Goal: Task Accomplishment & Management: Use online tool/utility

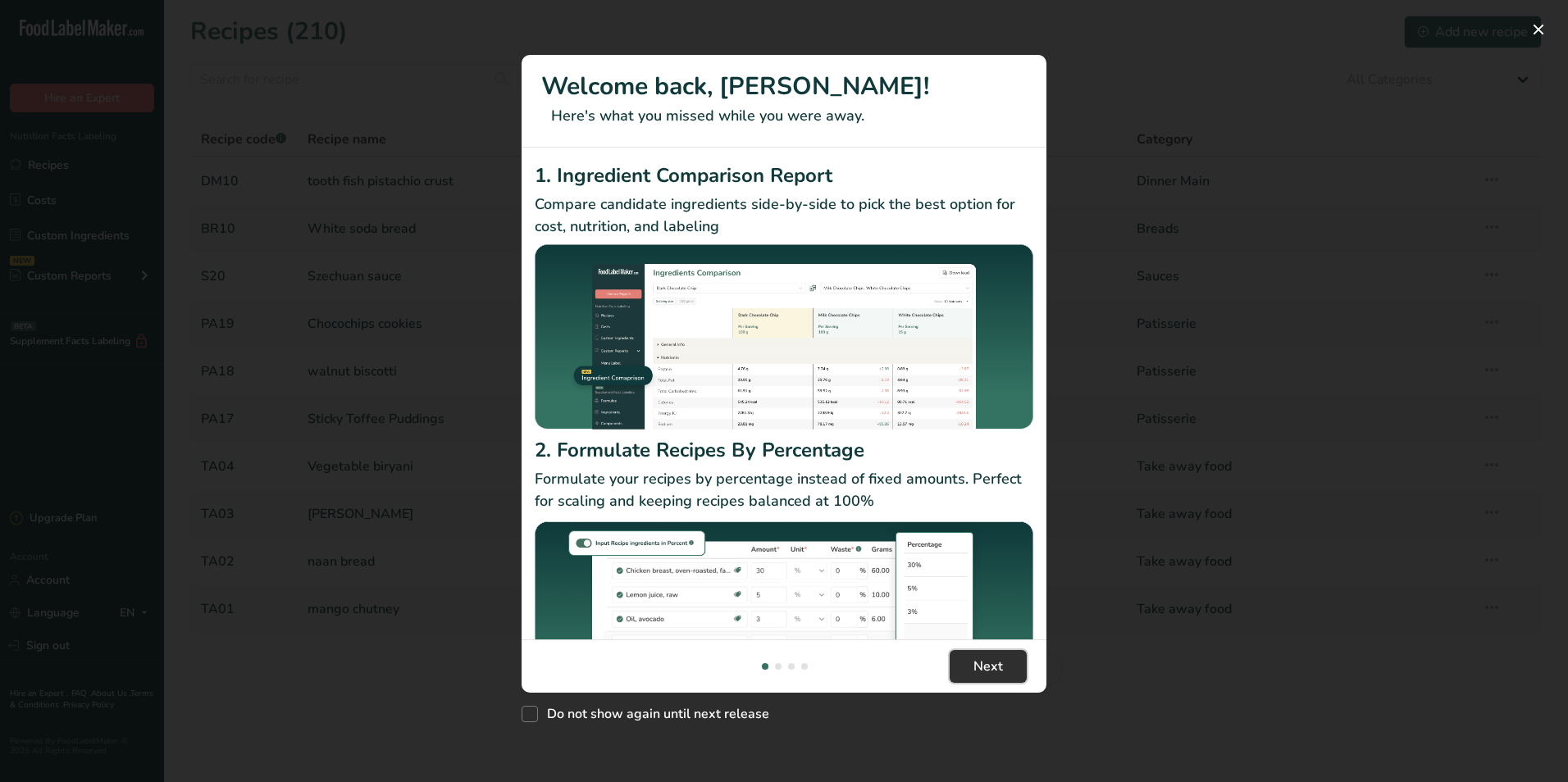
click at [994, 657] on span "Next" at bounding box center [988, 667] width 30 height 20
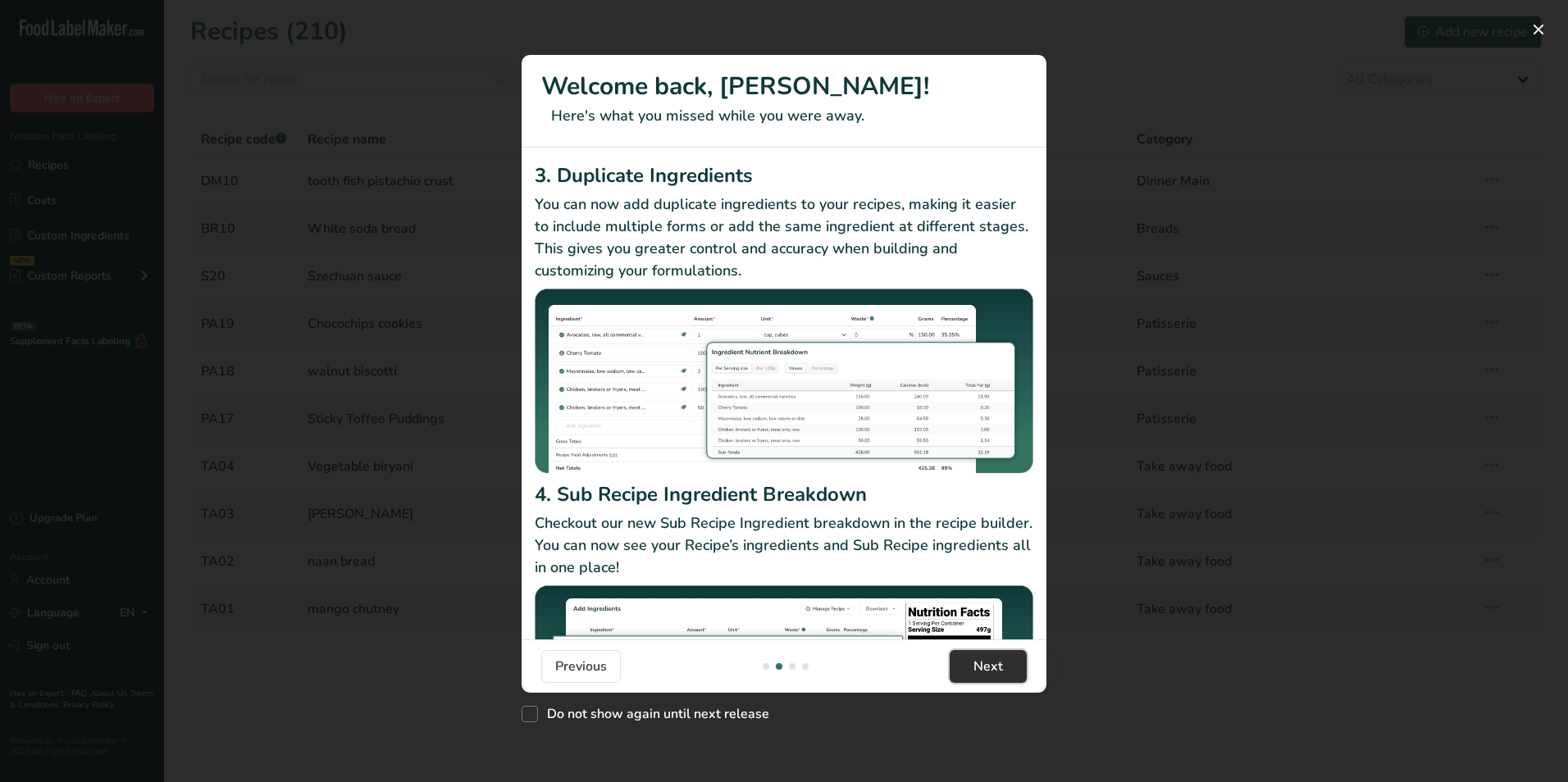
click at [994, 657] on span "Next" at bounding box center [988, 667] width 30 height 20
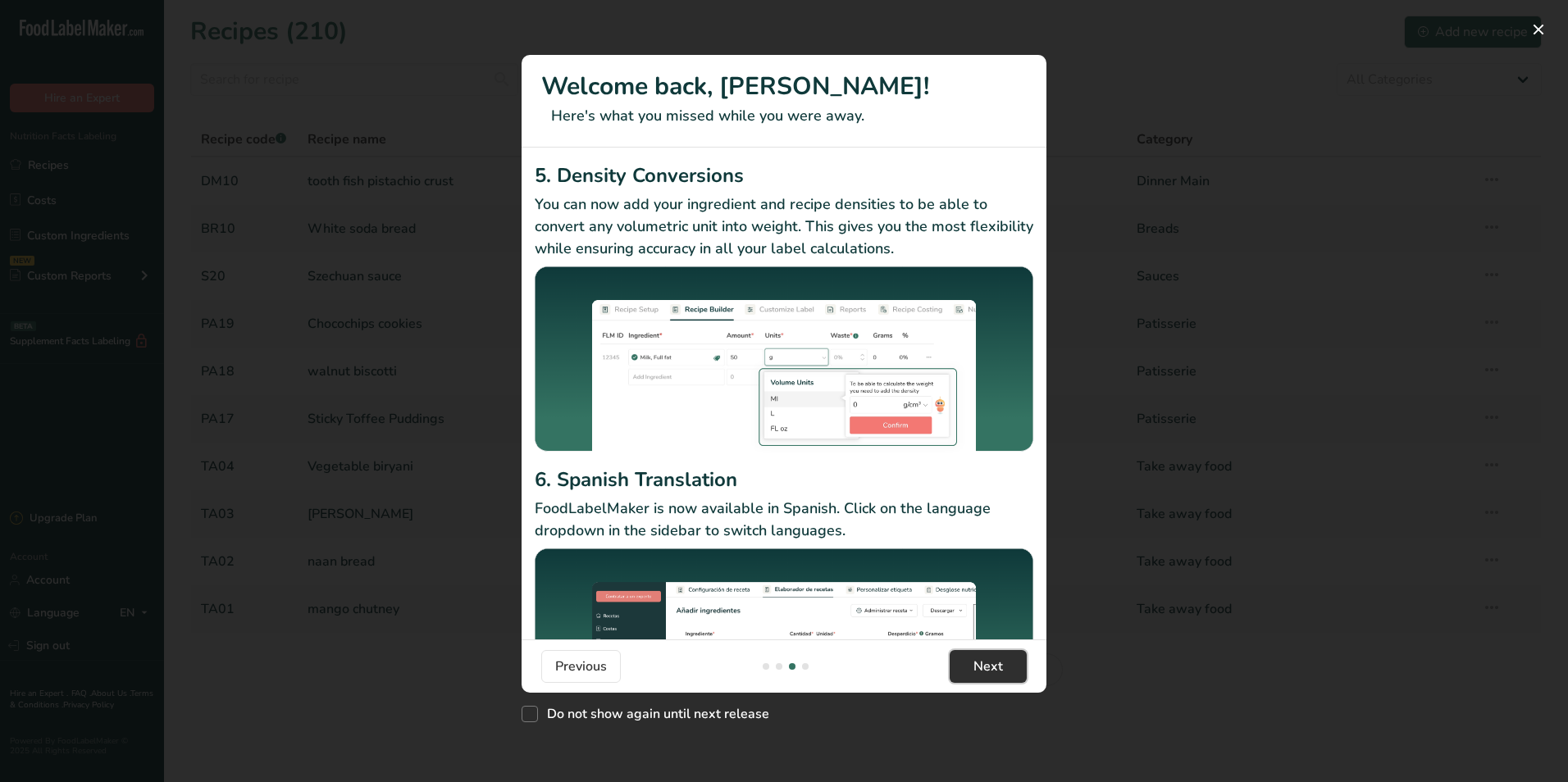
click at [994, 657] on span "Next" at bounding box center [988, 667] width 30 height 20
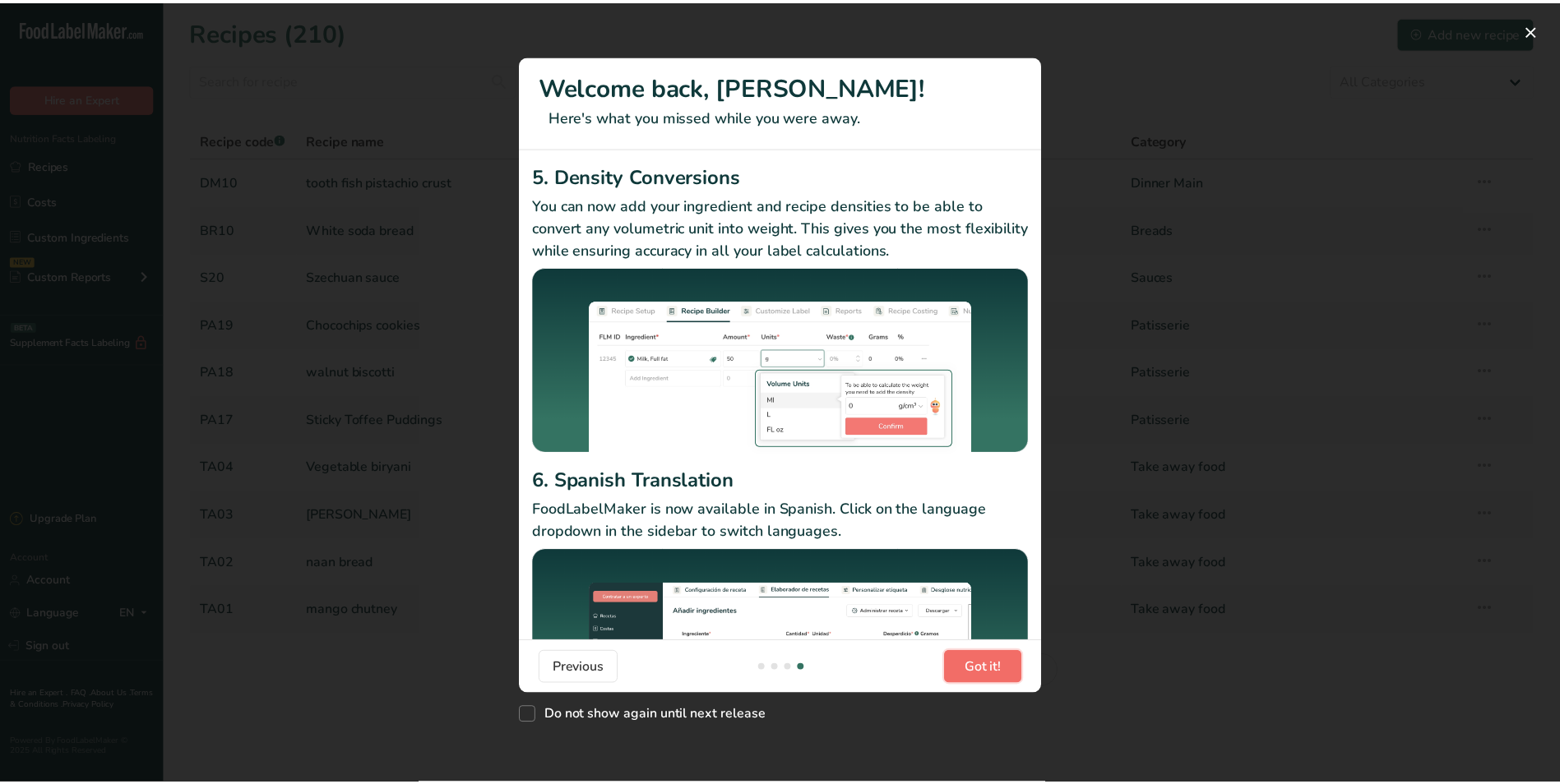
scroll to position [0, 1579]
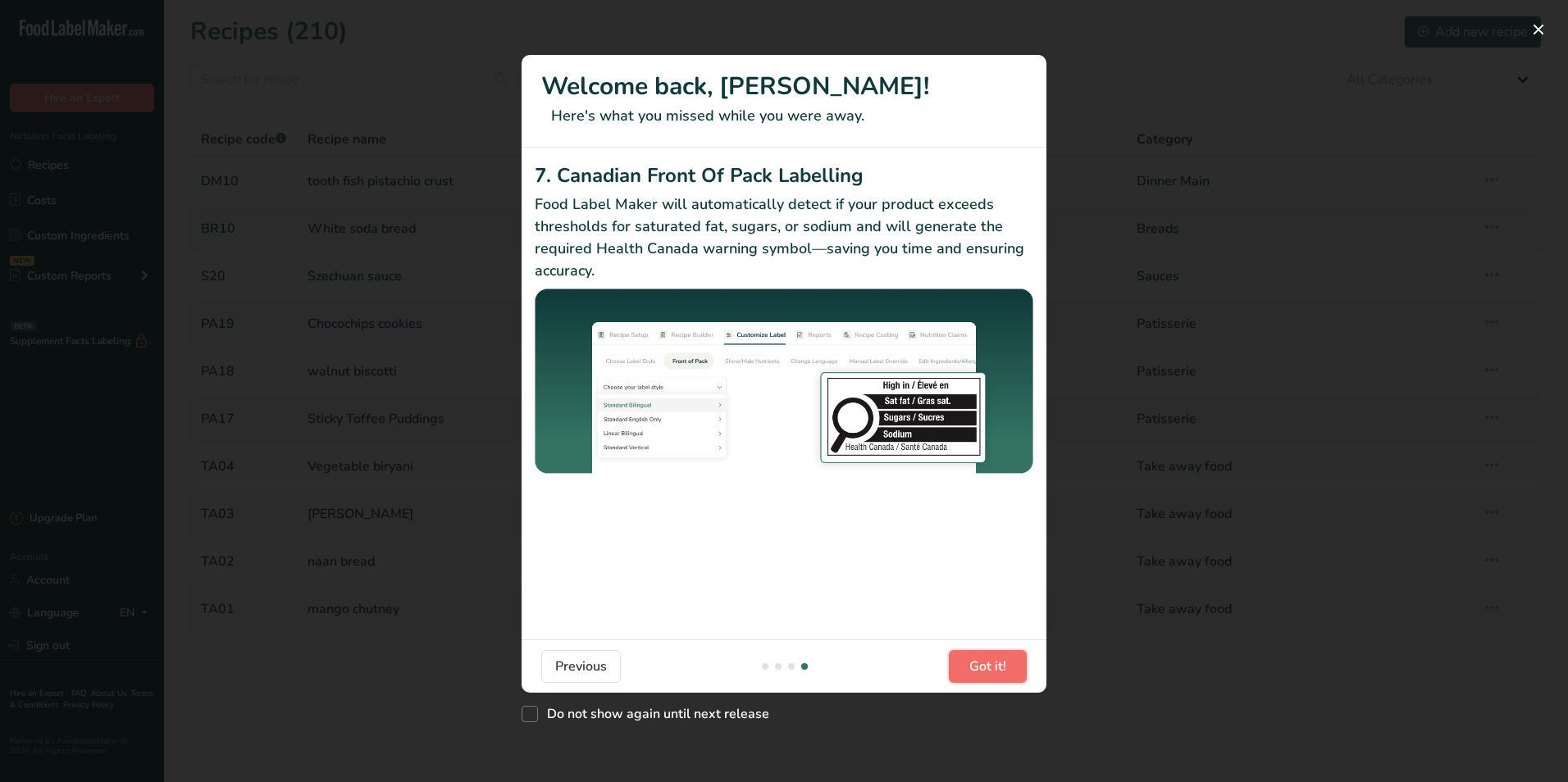
click at [994, 657] on span "Got it!" at bounding box center [988, 667] width 36 height 20
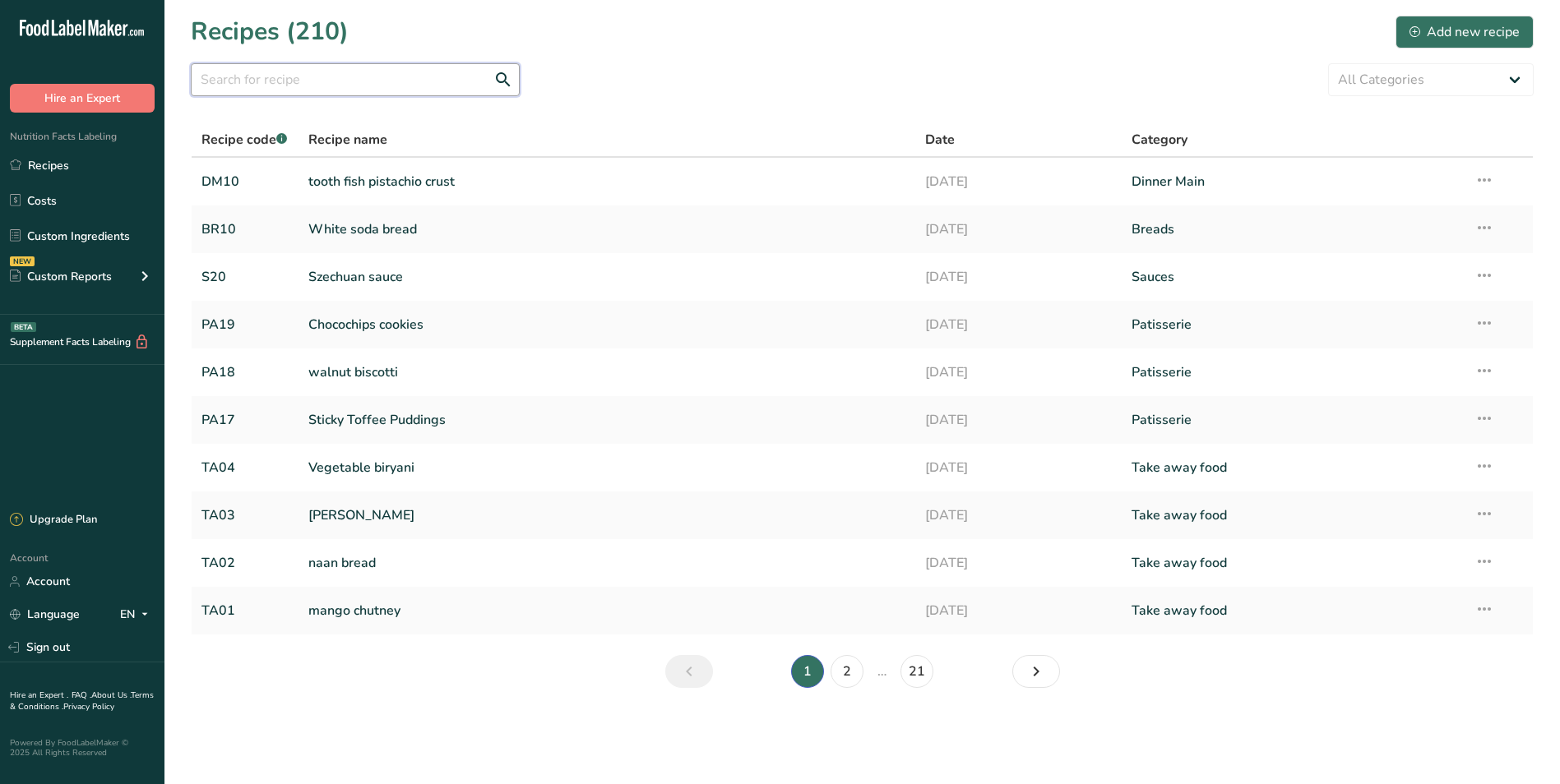
click at [284, 89] on input "text" at bounding box center [355, 80] width 329 height 33
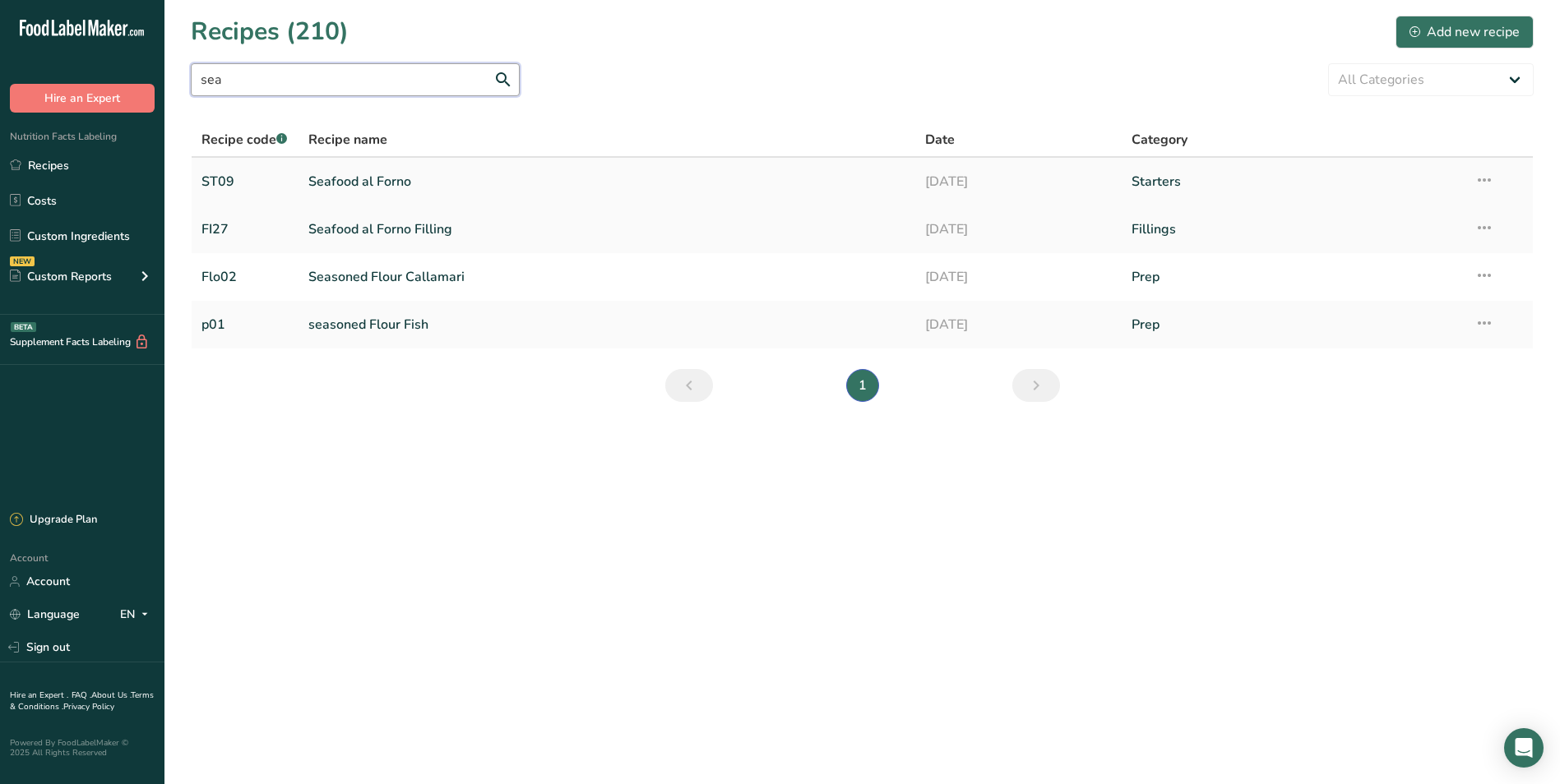
type input "sea"
click at [395, 180] on link "Seafood al Forno" at bounding box center [607, 182] width 598 height 35
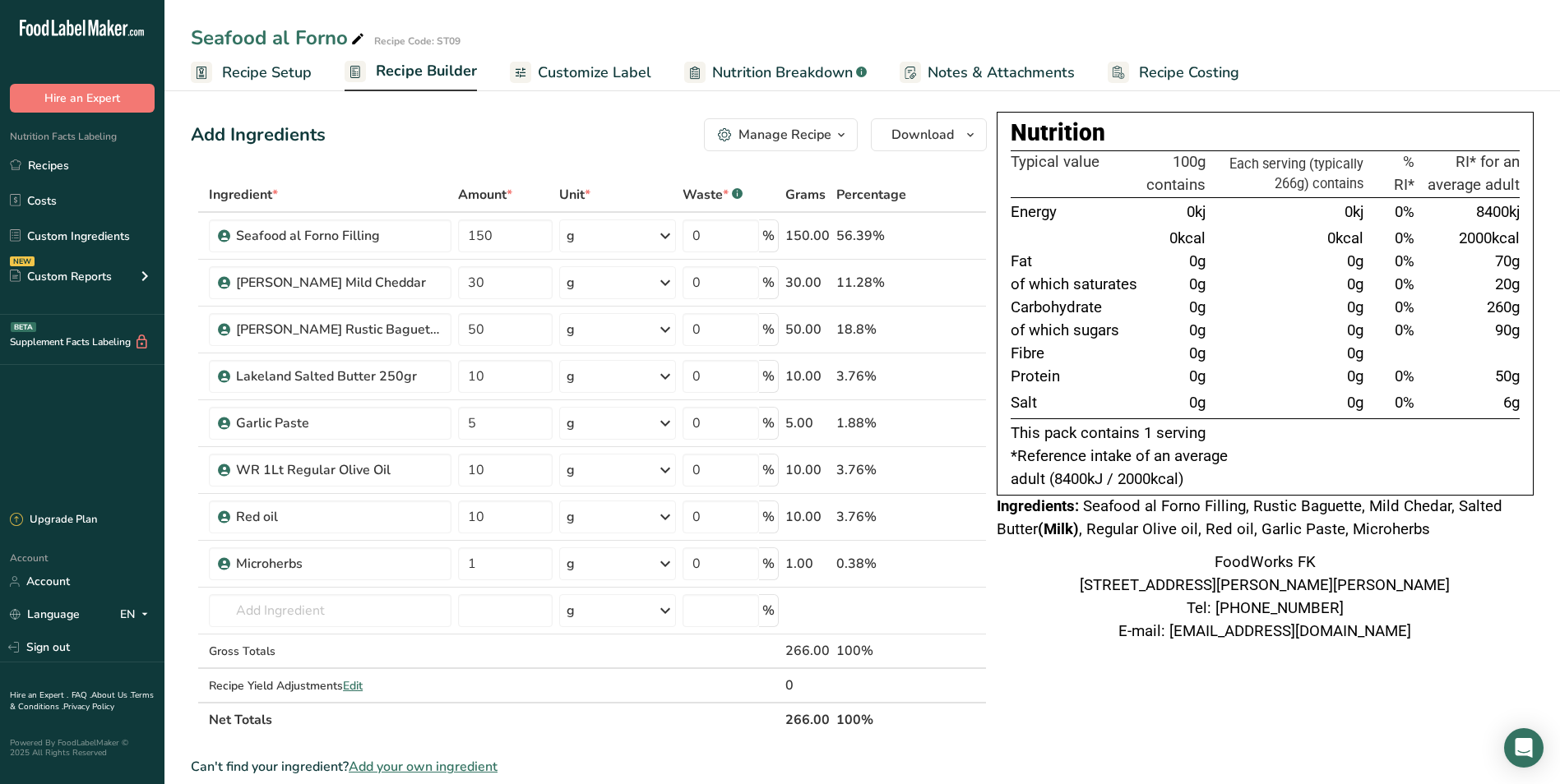
click at [458, 71] on span "Recipe Builder" at bounding box center [427, 71] width 101 height 22
click at [842, 132] on icon "button" at bounding box center [842, 135] width 13 height 21
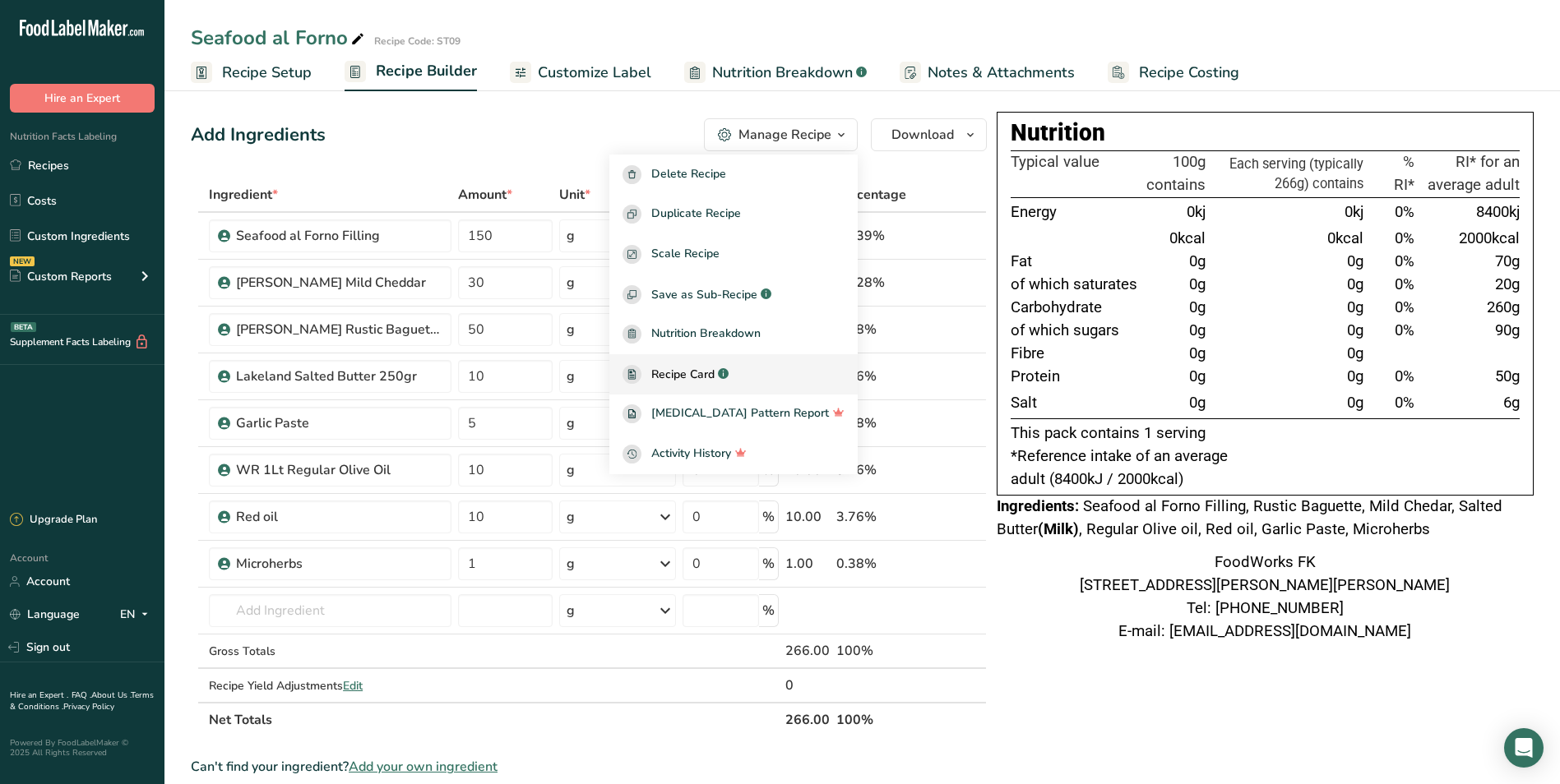
click at [714, 382] on span "Recipe Card" at bounding box center [683, 374] width 63 height 17
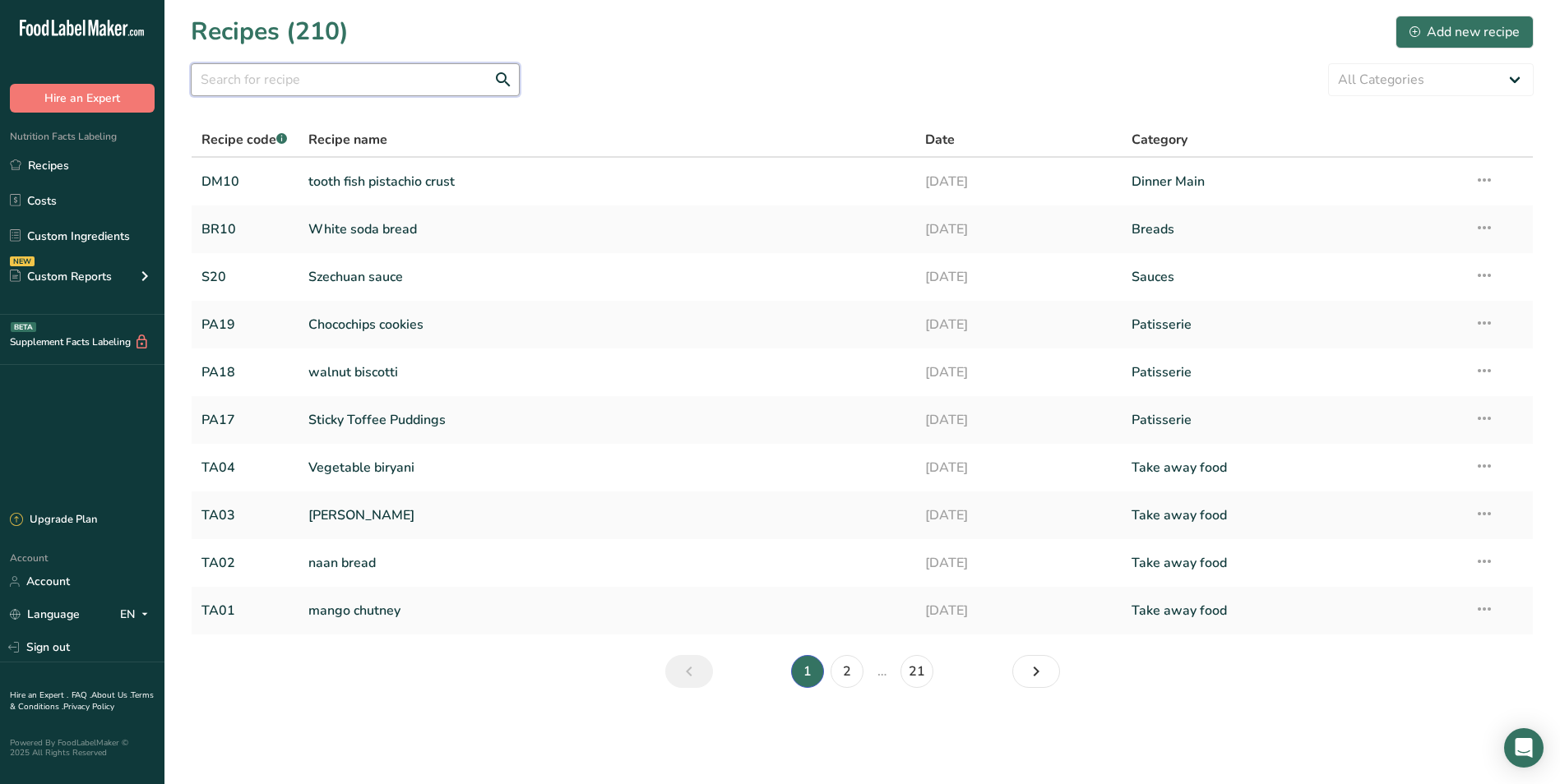
click at [347, 85] on input "text" at bounding box center [355, 80] width 329 height 33
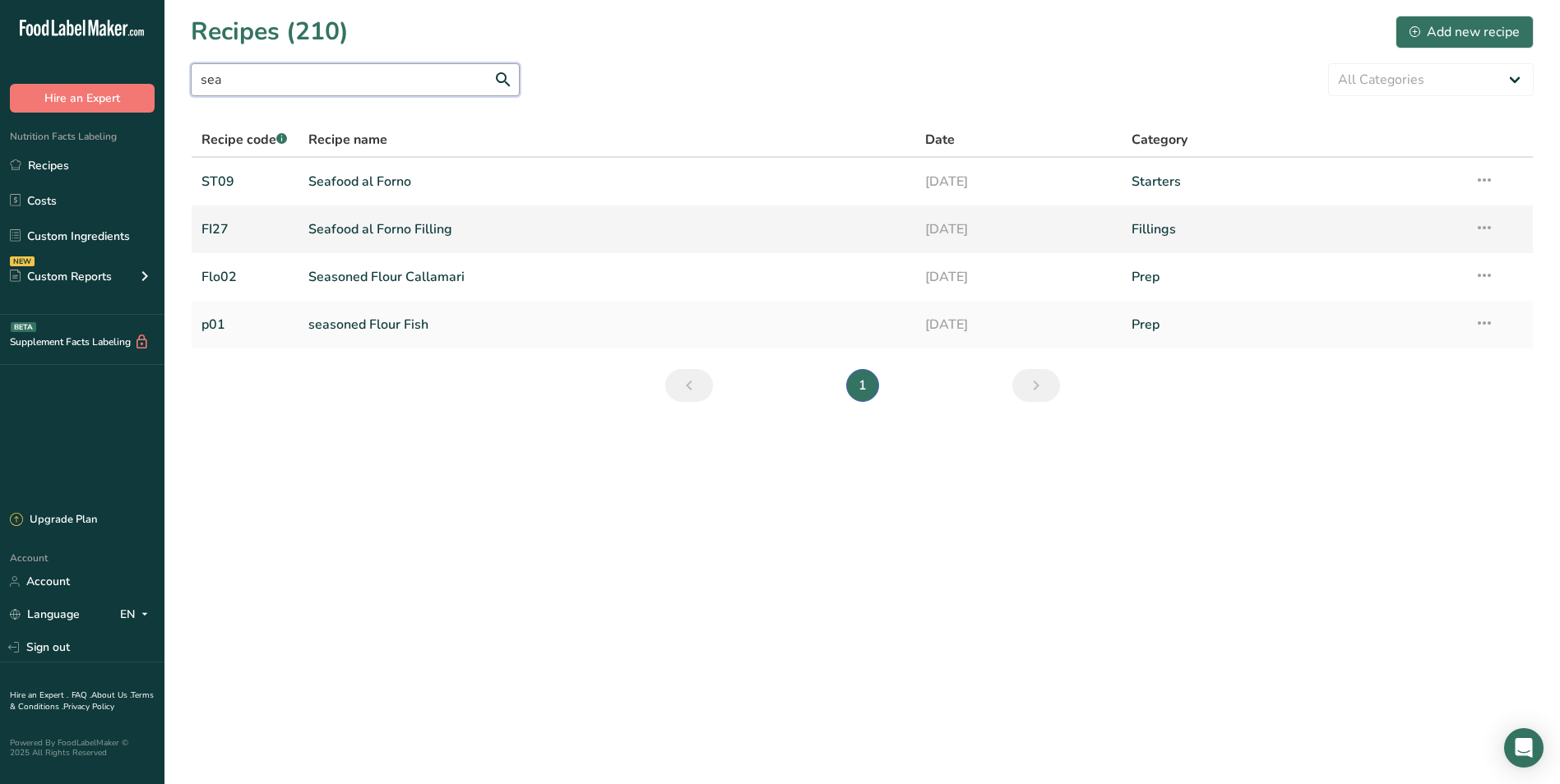
type input "sea"
click at [416, 227] on link "Seafood al Forno Filling" at bounding box center [607, 229] width 598 height 35
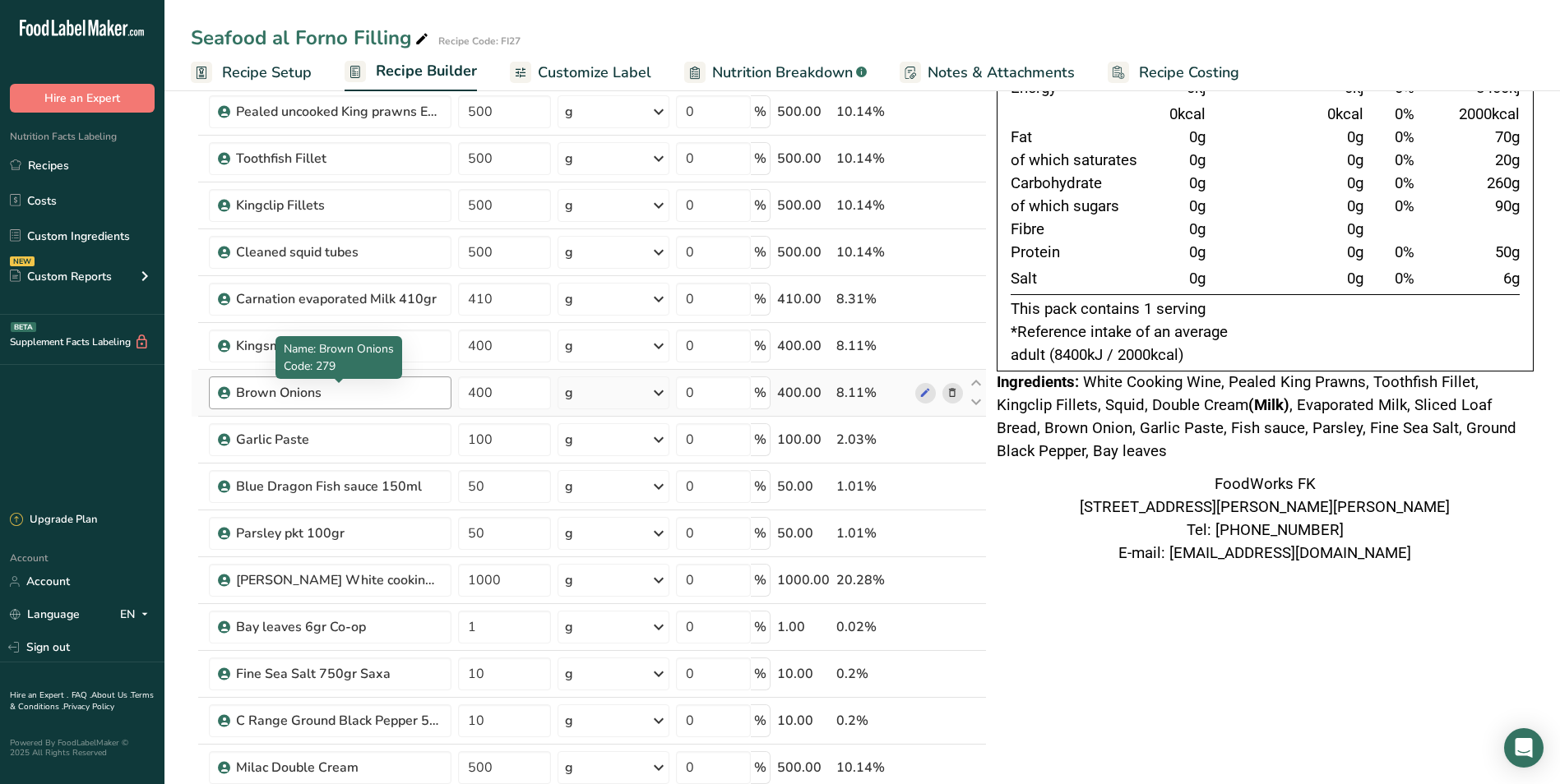
scroll to position [165, 0]
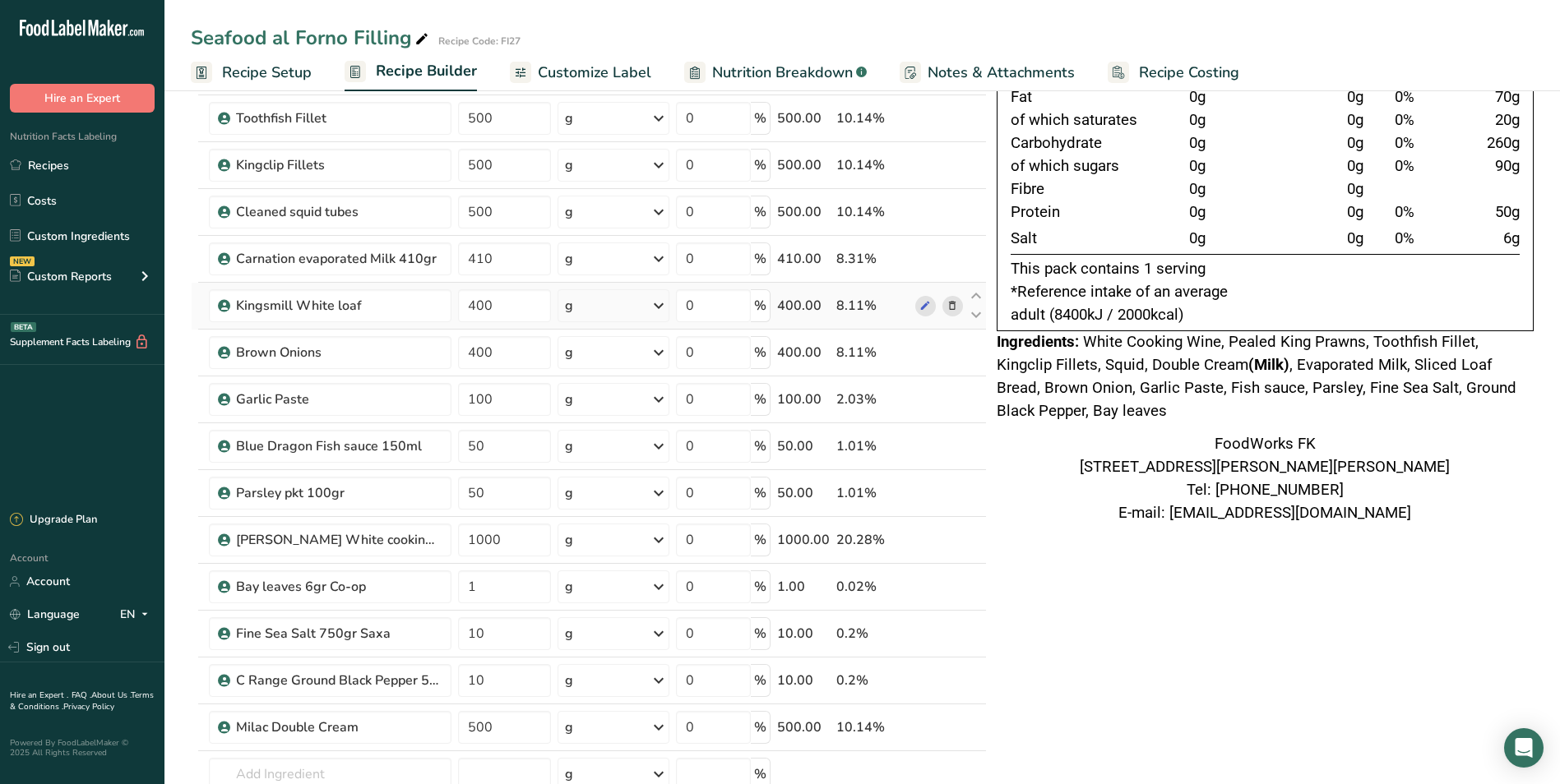
click at [950, 308] on icon at bounding box center [952, 306] width 12 height 17
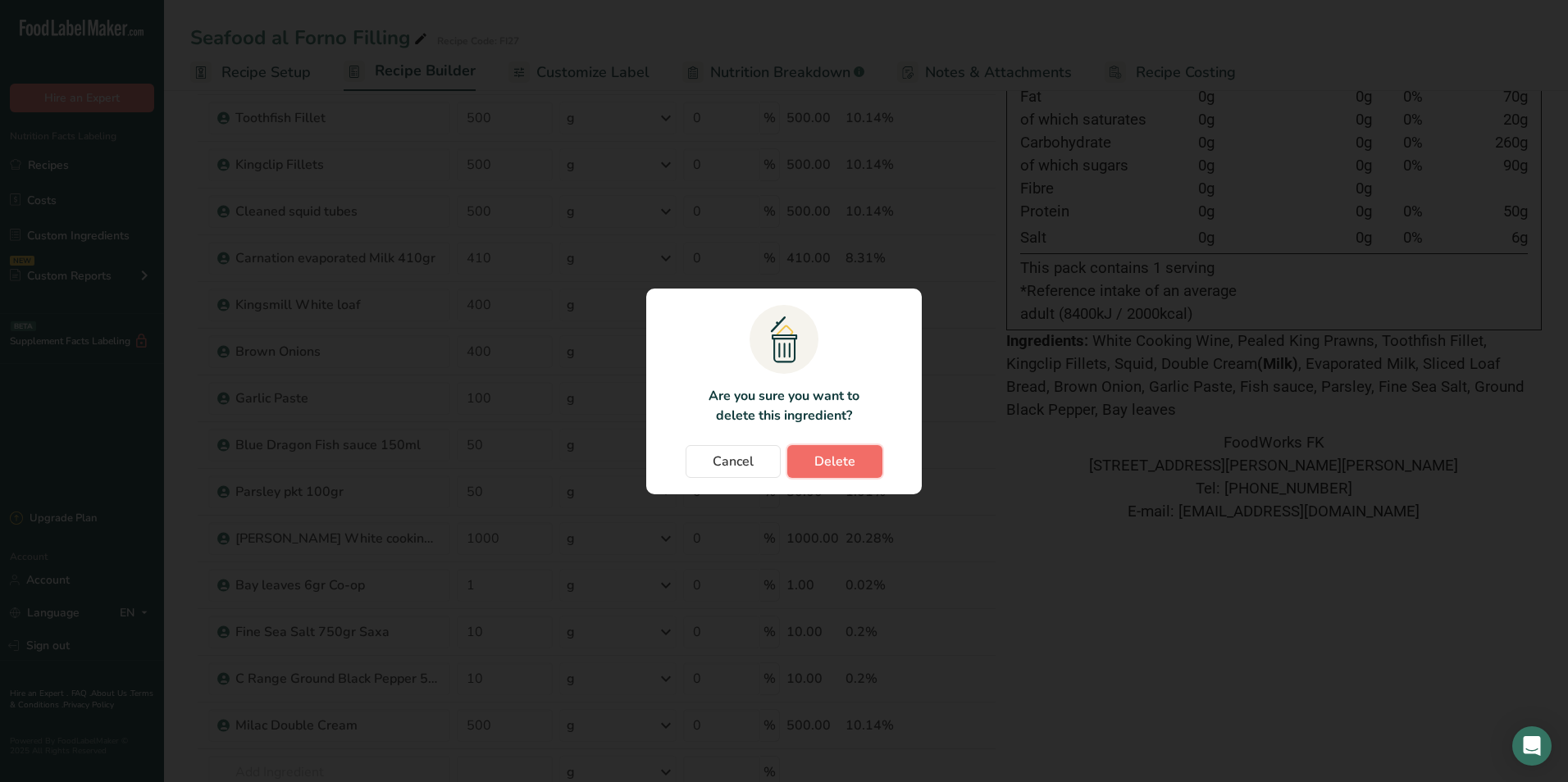
click at [818, 460] on span "Delete" at bounding box center [834, 462] width 41 height 20
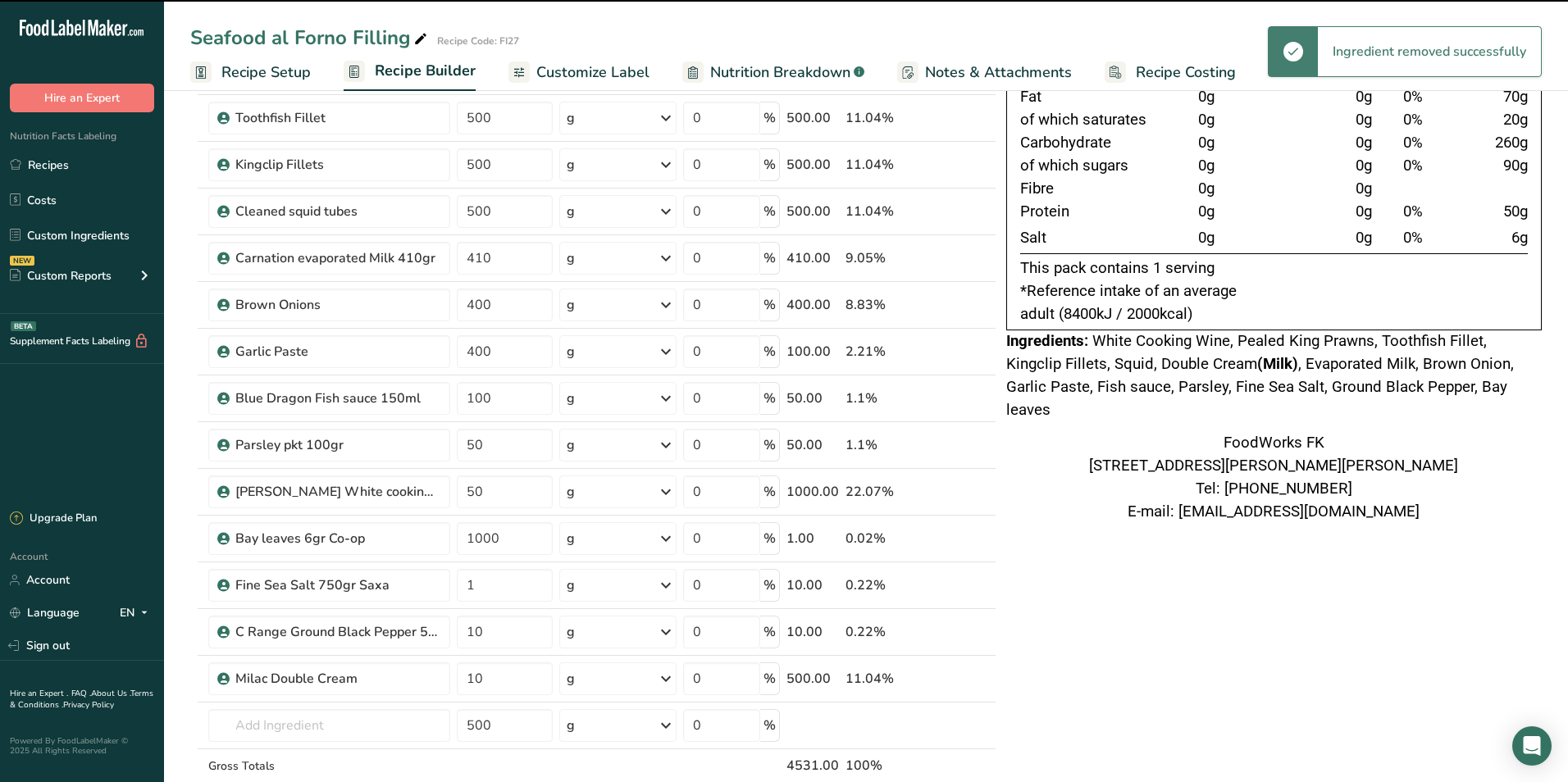
type input "100"
type input "50"
type input "1000"
type input "1"
type input "10"
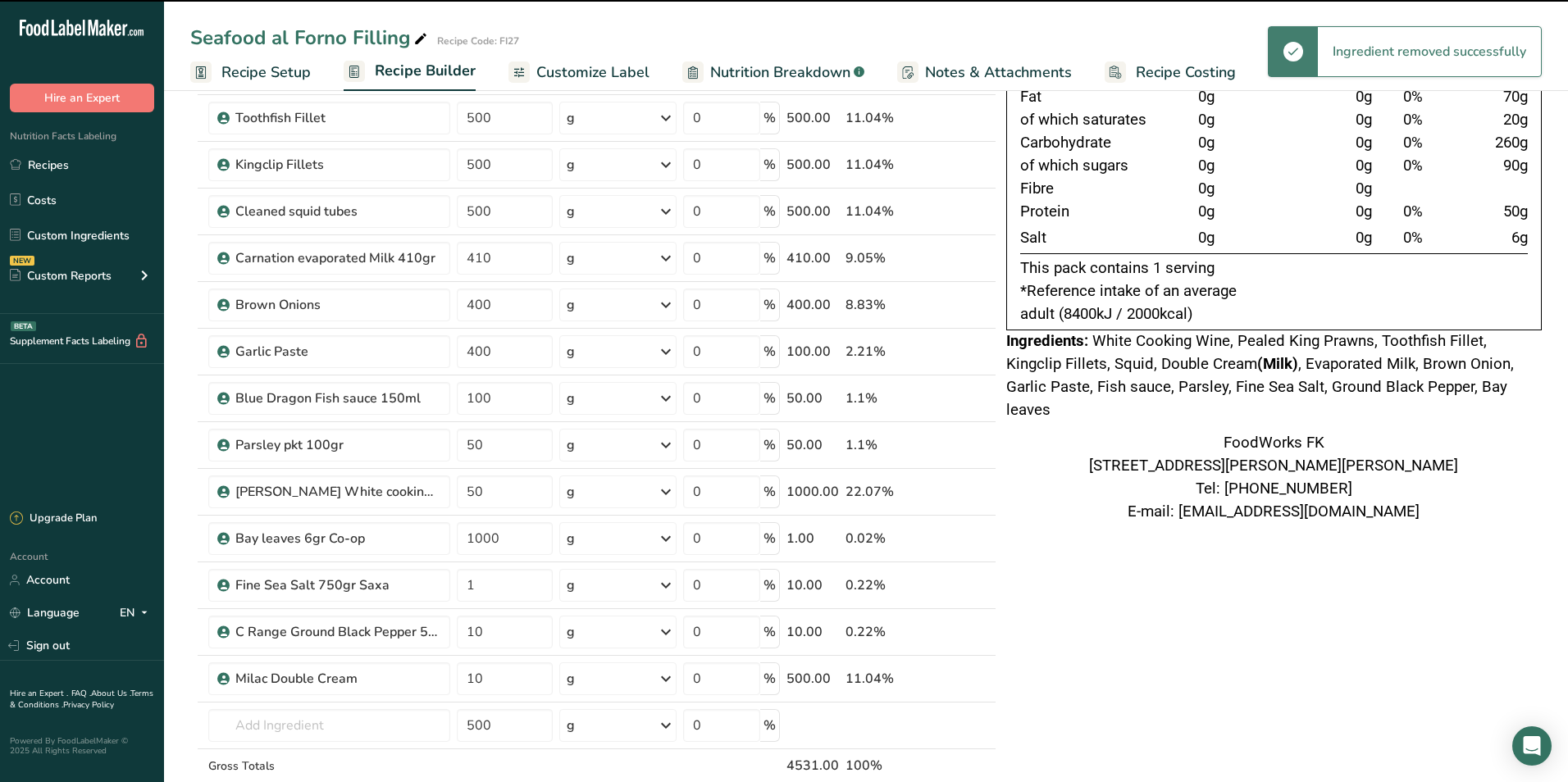
type input "500"
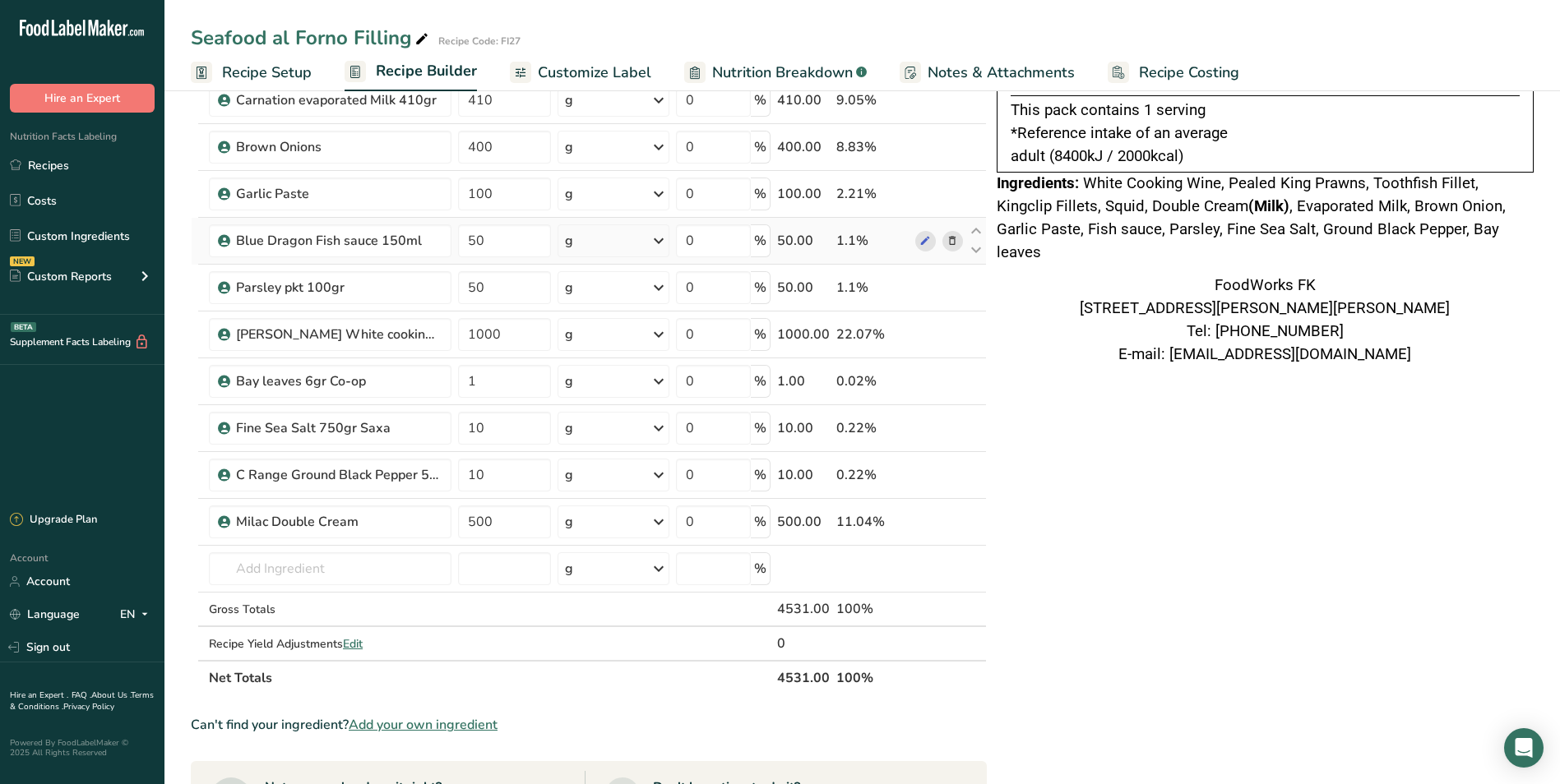
scroll to position [240, 0]
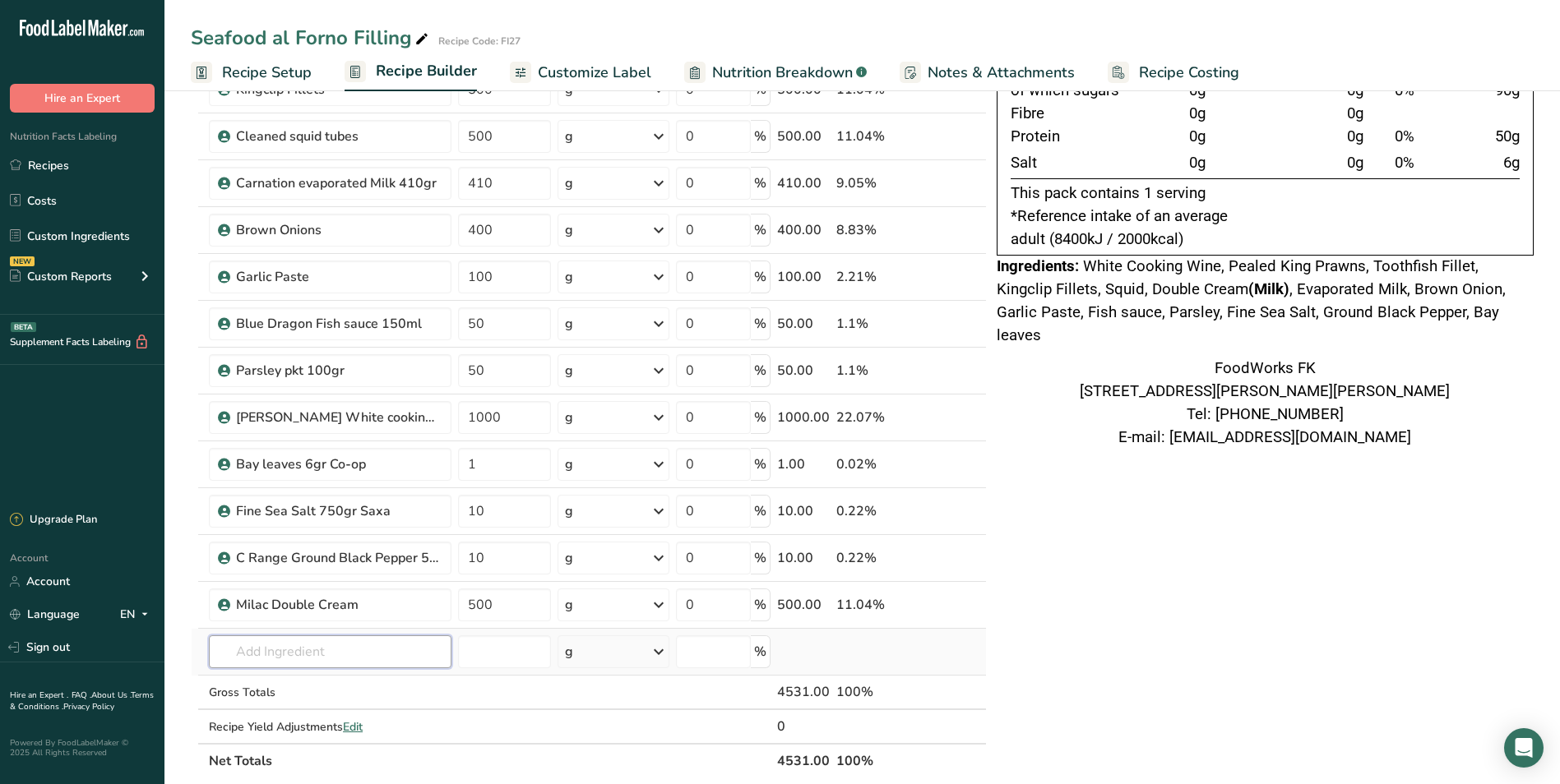
click at [377, 648] on input "text" at bounding box center [330, 652] width 243 height 33
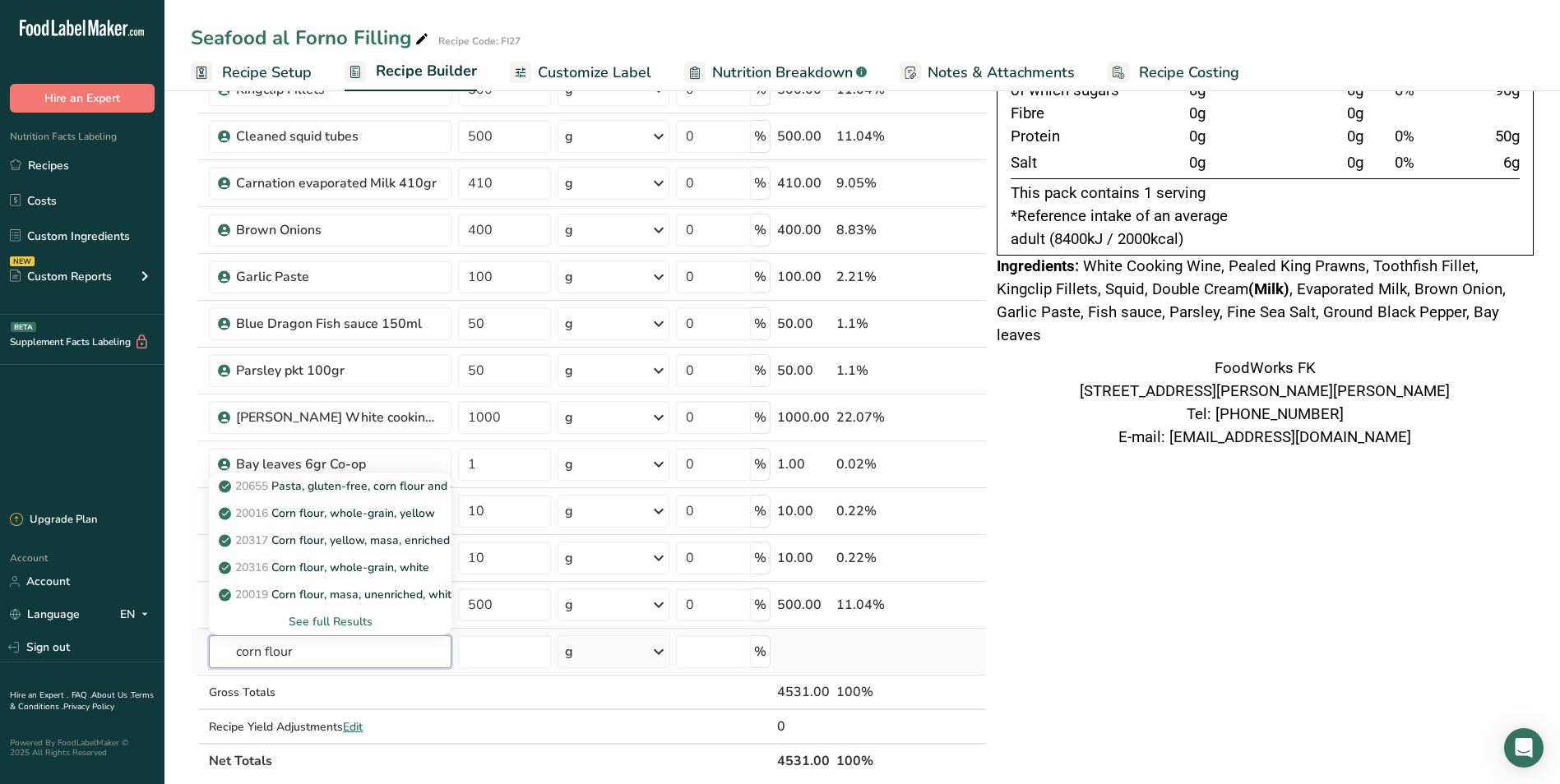
click at [265, 651] on input "corn flour" at bounding box center [330, 652] width 243 height 33
click at [408, 648] on input "cornflour" at bounding box center [330, 652] width 243 height 33
type input "cornflour"
click at [318, 488] on p "032 B & P Cornflour" at bounding box center [281, 486] width 119 height 17
type input "B & P Cornflour"
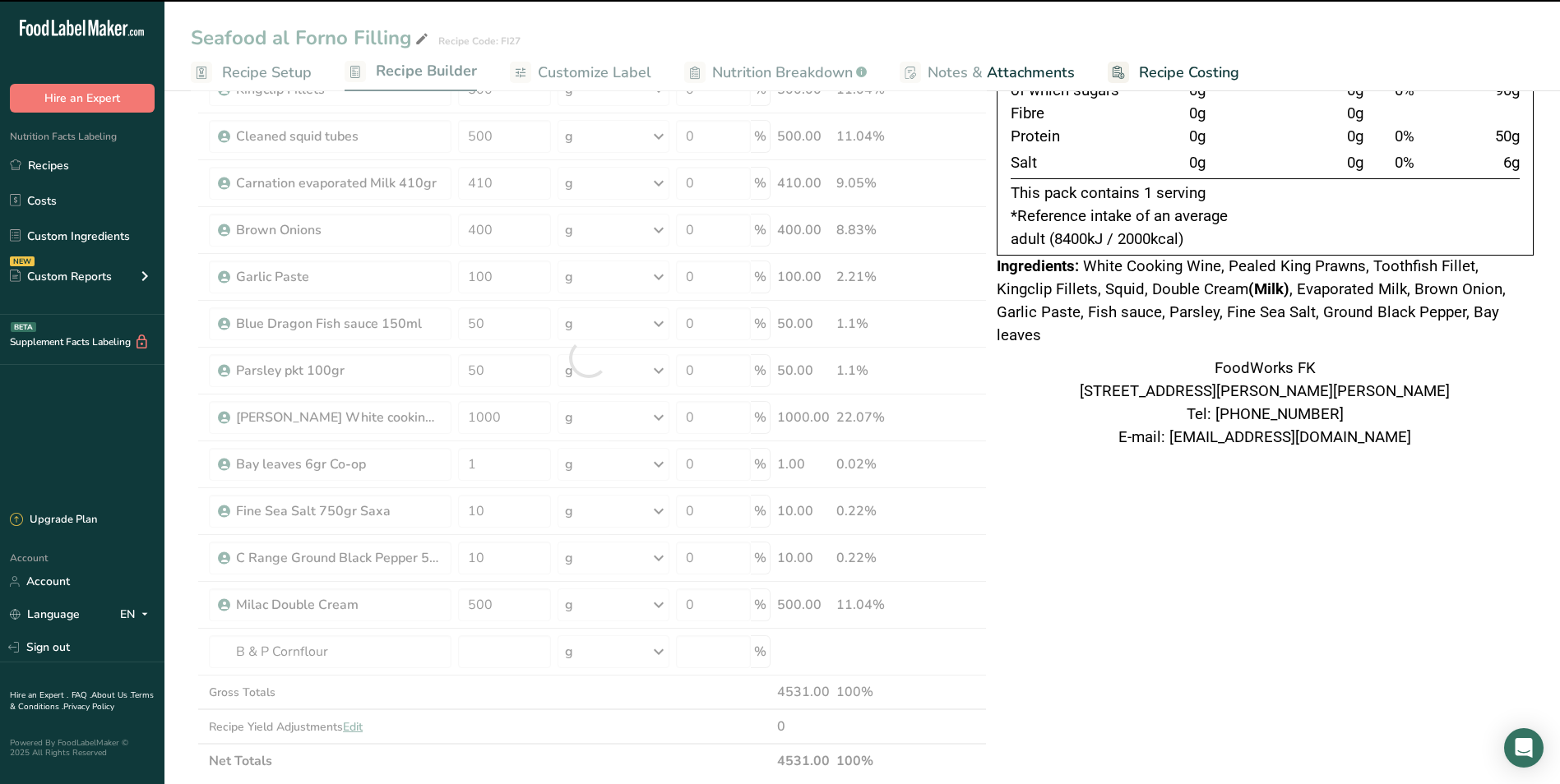
type input "0"
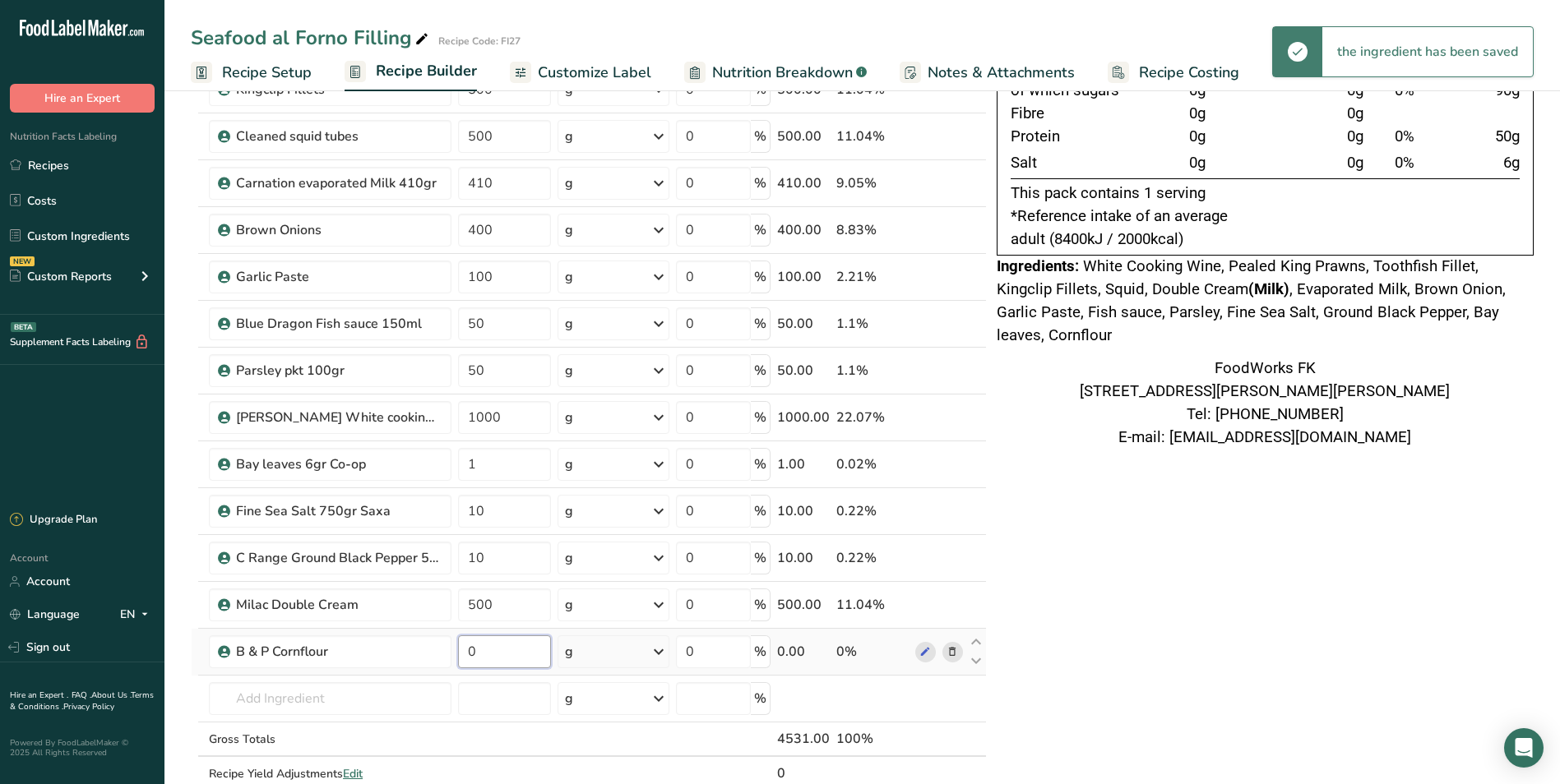
click at [500, 653] on input "0" at bounding box center [505, 652] width 93 height 33
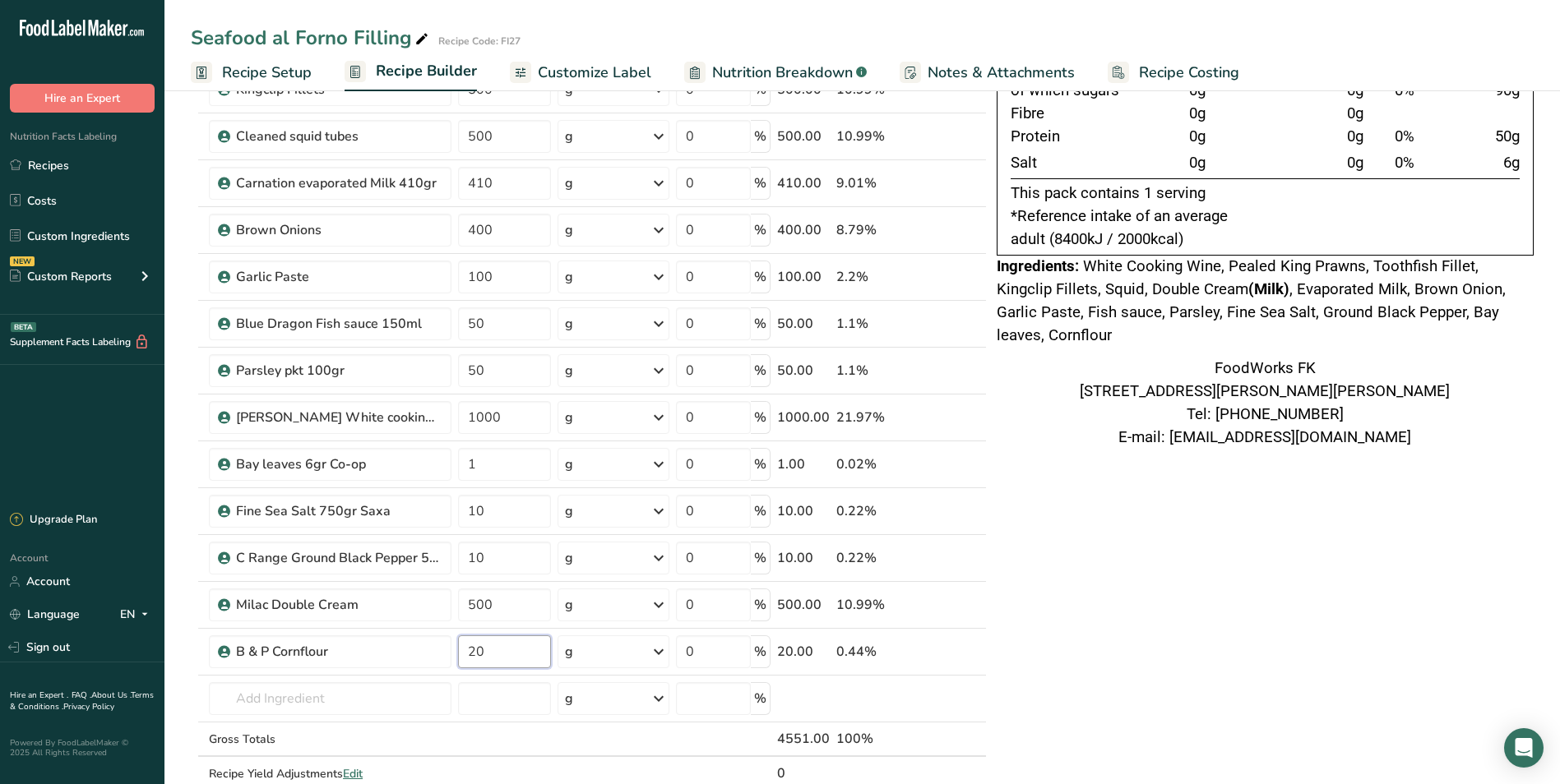
type input "20"
click at [1064, 701] on div "Nutrition Typical value 100g contains Each serving (typically 227g) contains % …" at bounding box center [1266, 626] width 537 height 1509
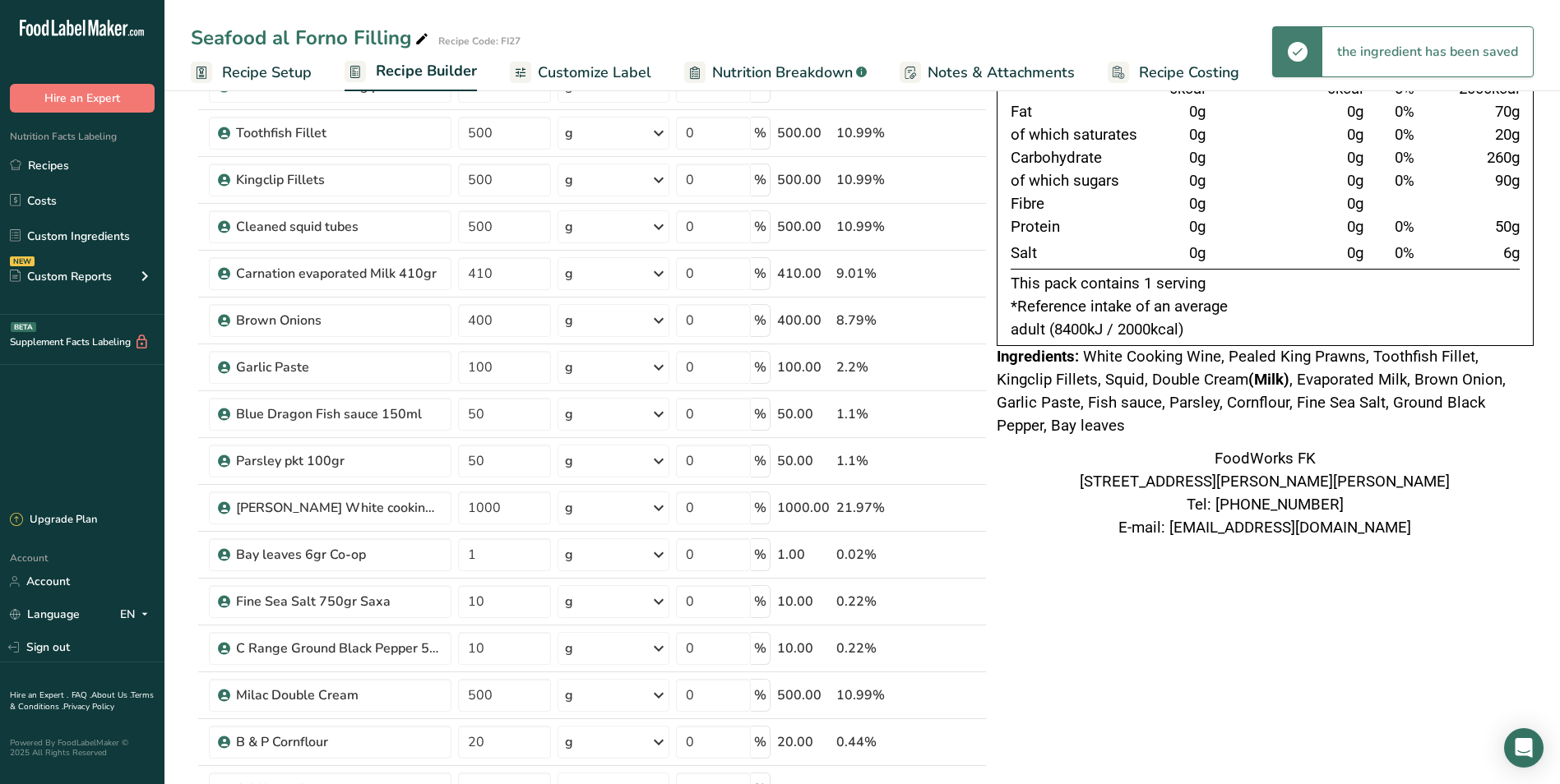
scroll to position [0, 0]
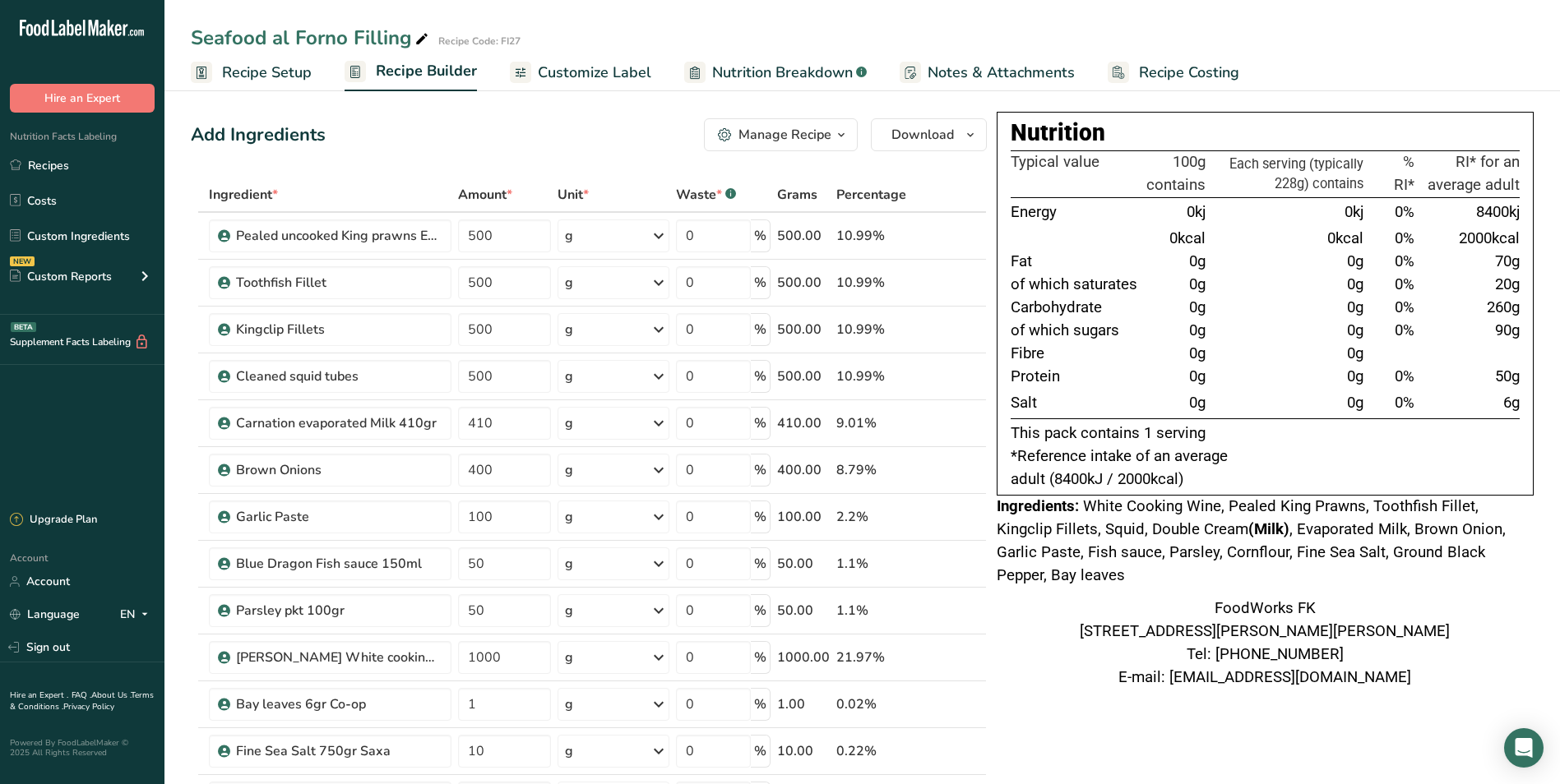
click at [847, 136] on icon "button" at bounding box center [842, 135] width 13 height 21
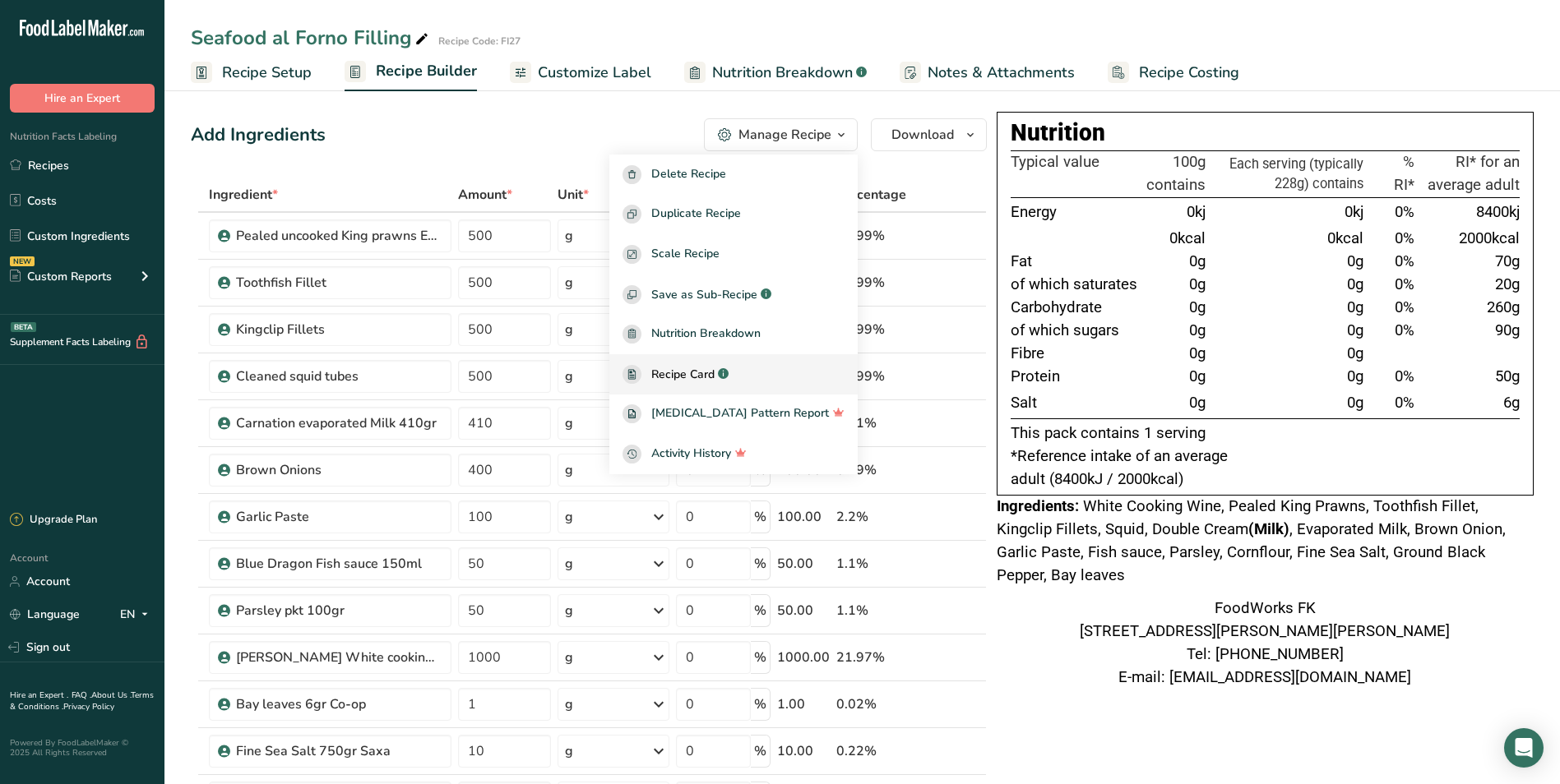
click at [714, 372] on span "Recipe Card" at bounding box center [683, 374] width 63 height 17
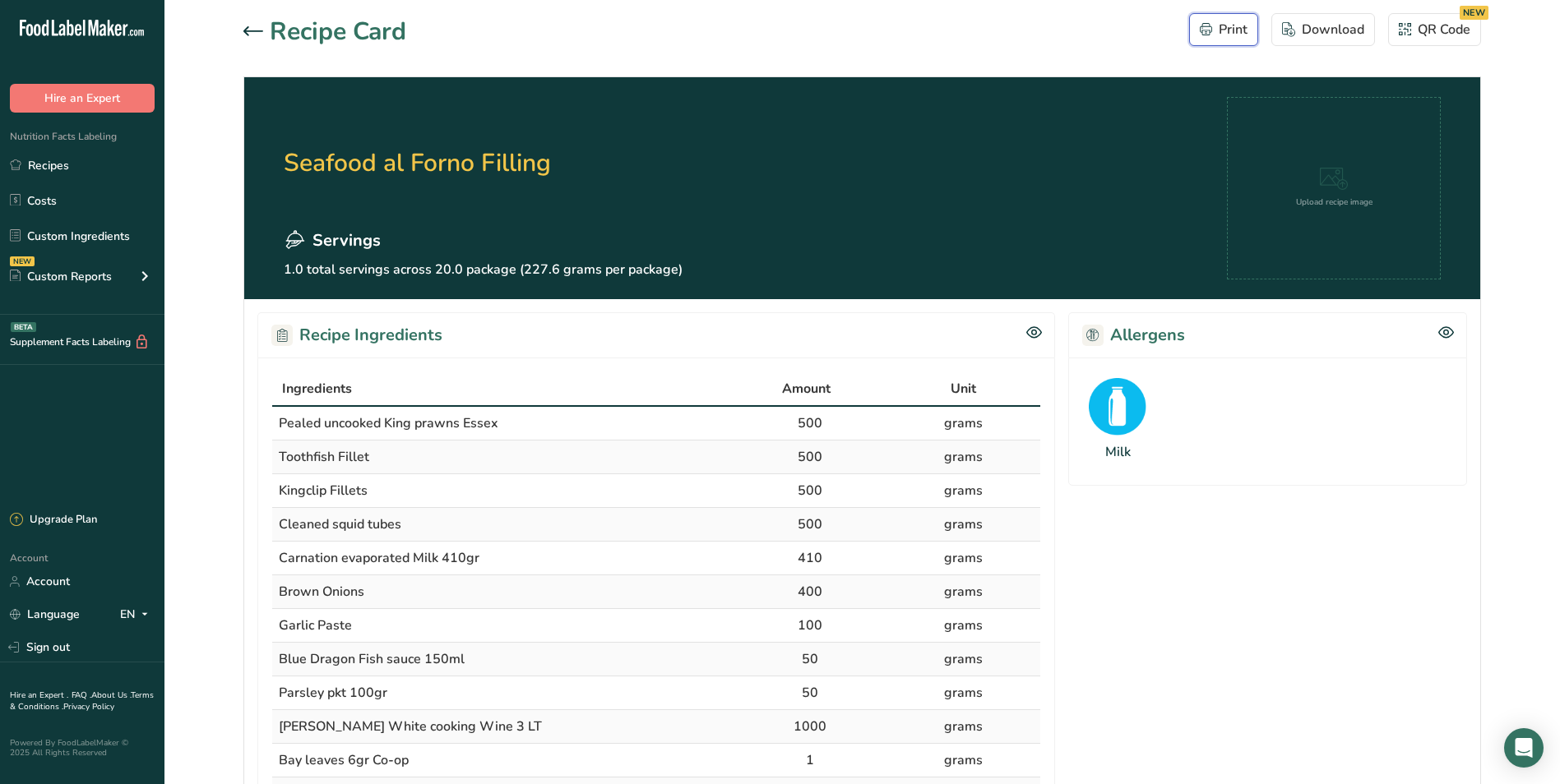
click at [1232, 21] on div "Print" at bounding box center [1223, 30] width 47 height 20
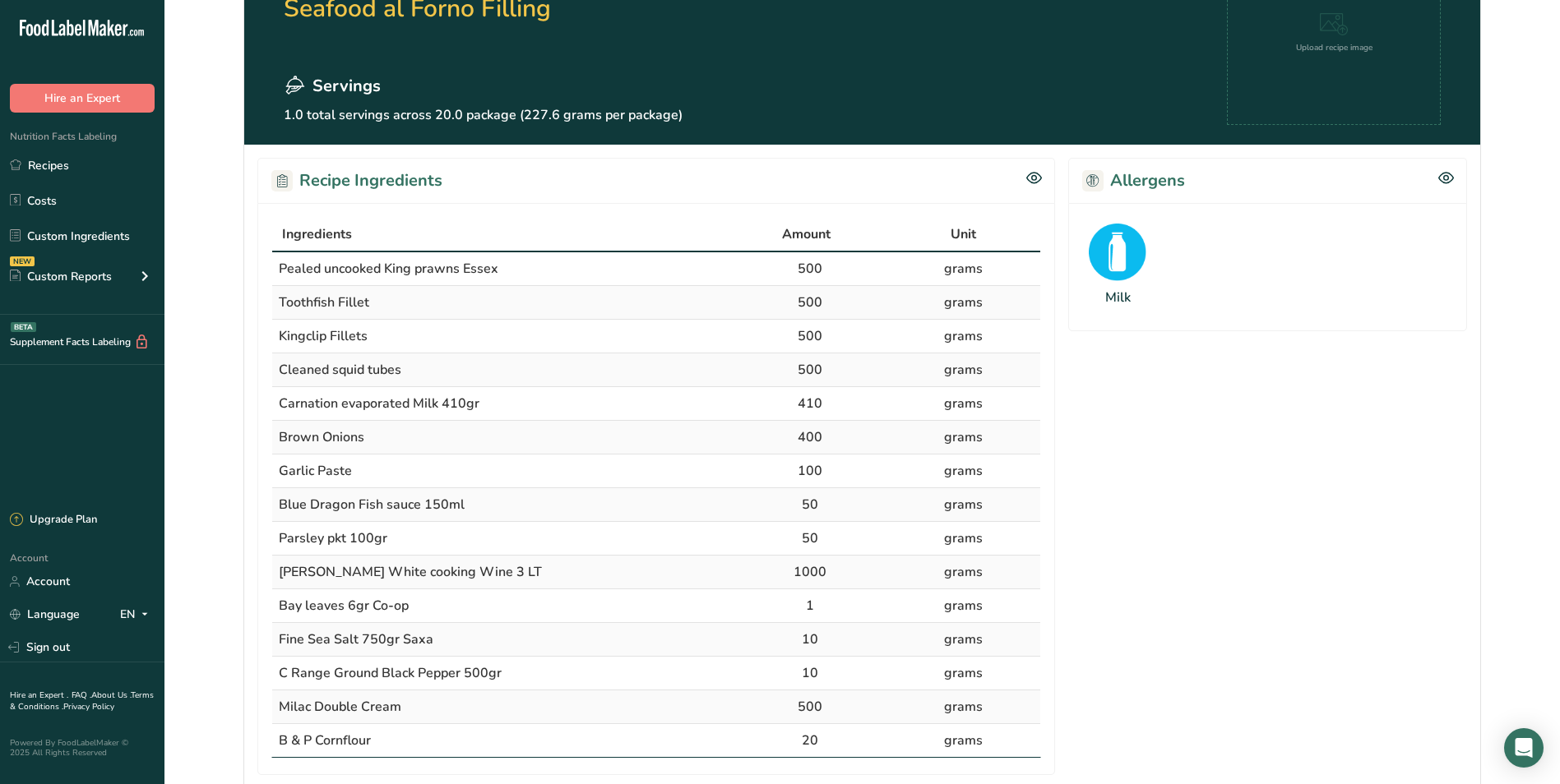
scroll to position [165, 0]
